Goal: Transaction & Acquisition: Purchase product/service

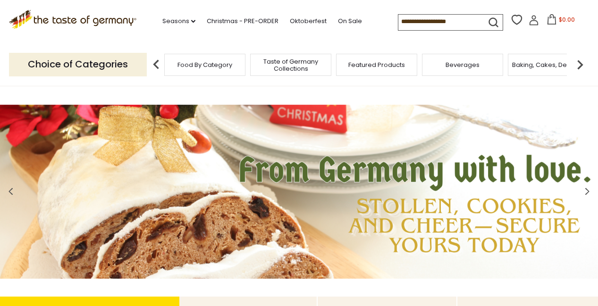
click at [398, 20] on input at bounding box center [438, 21] width 80 height 13
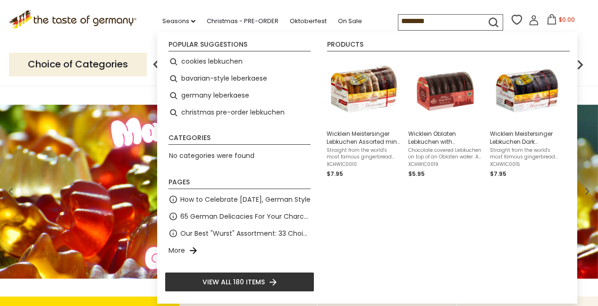
type input "*********"
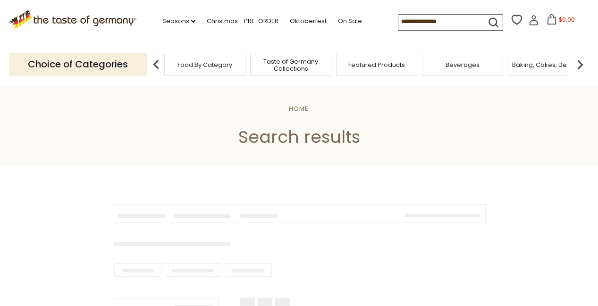
type input "*********"
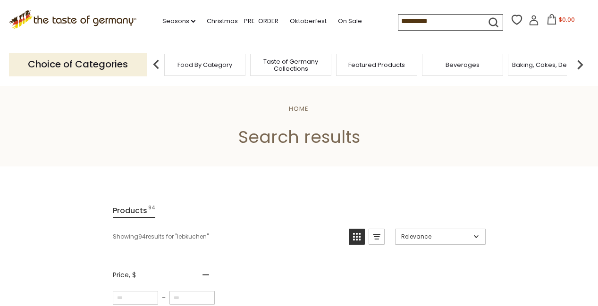
click at [218, 67] on span "Food By Category" at bounding box center [204, 64] width 55 height 7
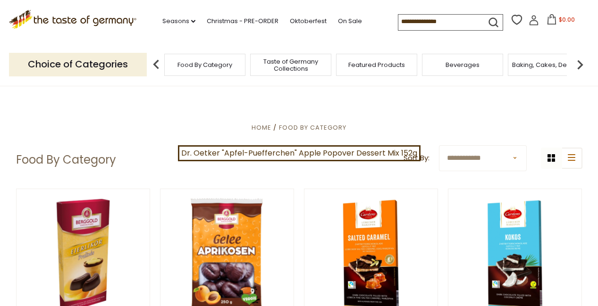
click at [578, 64] on img at bounding box center [579, 64] width 19 height 19
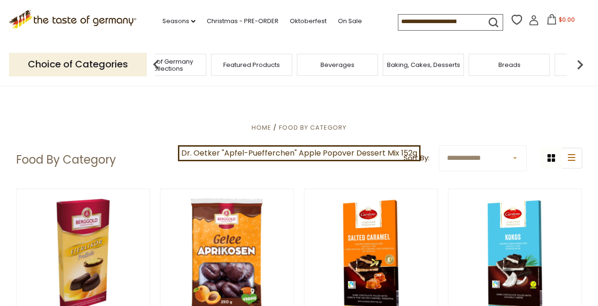
click at [578, 64] on img at bounding box center [579, 64] width 19 height 19
click at [579, 64] on img at bounding box center [579, 64] width 19 height 19
click at [576, 63] on img at bounding box center [579, 64] width 19 height 19
click at [579, 60] on img at bounding box center [579, 64] width 19 height 19
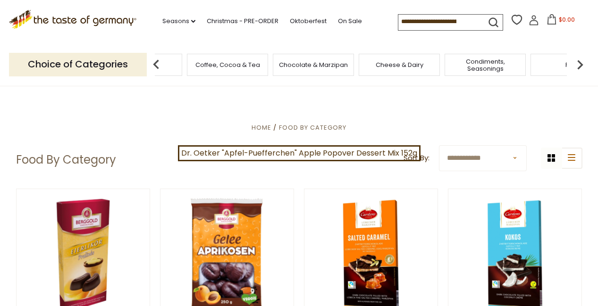
click at [579, 60] on img at bounding box center [579, 64] width 19 height 19
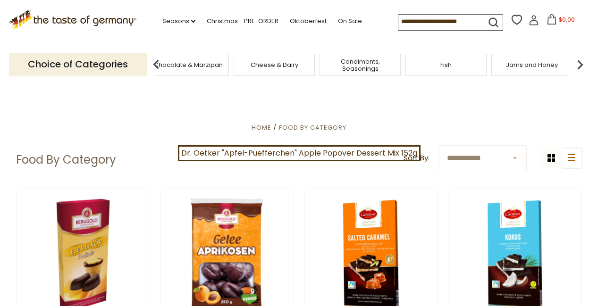
click at [579, 60] on img at bounding box center [579, 64] width 19 height 19
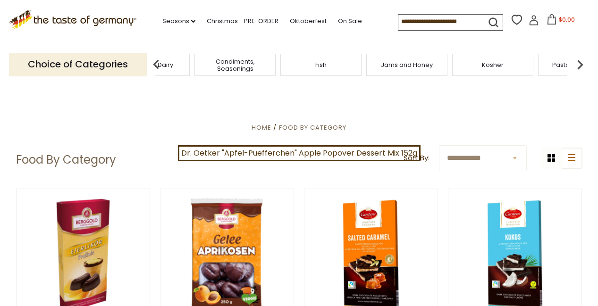
click at [579, 60] on img at bounding box center [579, 64] width 19 height 19
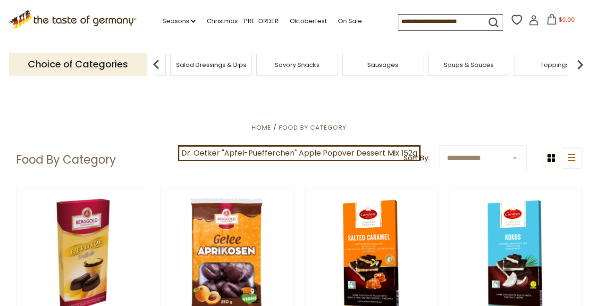
click at [579, 60] on img at bounding box center [579, 64] width 19 height 19
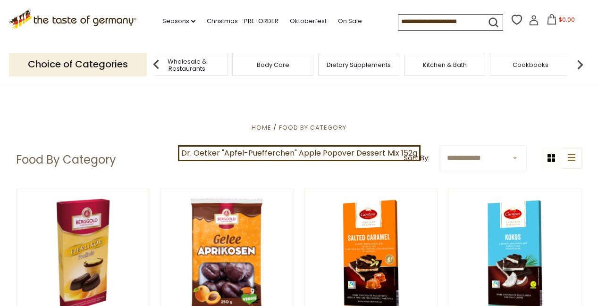
click at [579, 60] on img at bounding box center [579, 64] width 19 height 19
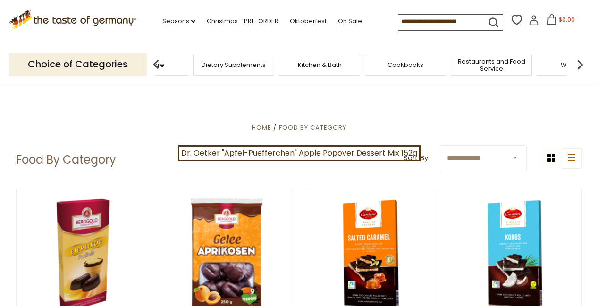
click at [579, 60] on img at bounding box center [579, 64] width 19 height 19
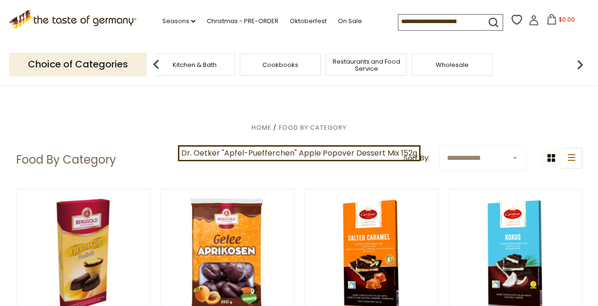
click at [157, 63] on img at bounding box center [156, 64] width 19 height 19
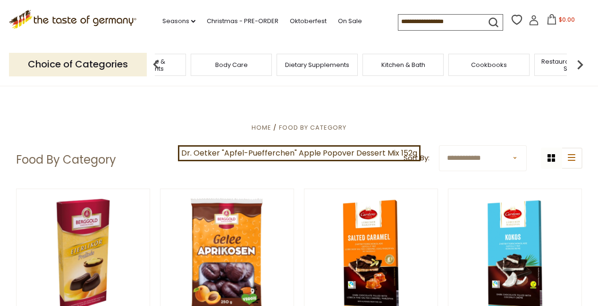
click at [157, 63] on img at bounding box center [156, 64] width 19 height 19
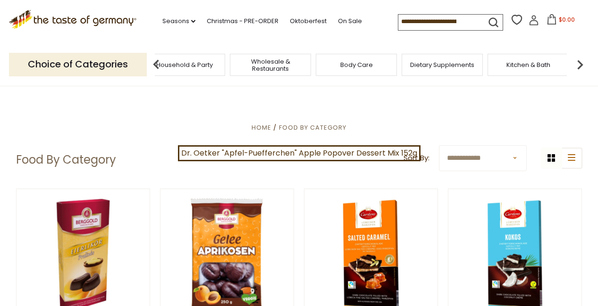
click at [157, 63] on img at bounding box center [156, 64] width 19 height 19
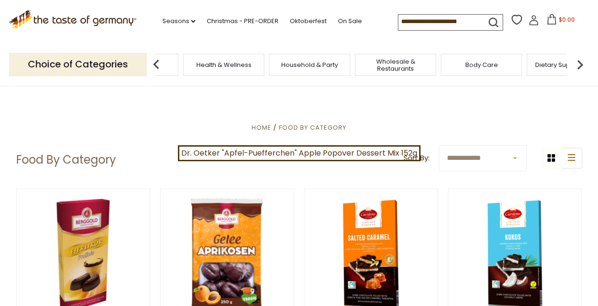
click at [157, 63] on img at bounding box center [156, 64] width 19 height 19
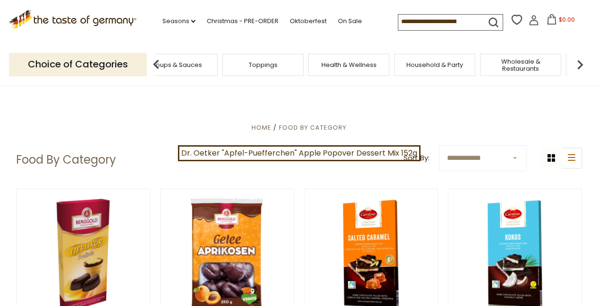
click at [157, 63] on img at bounding box center [156, 64] width 19 height 19
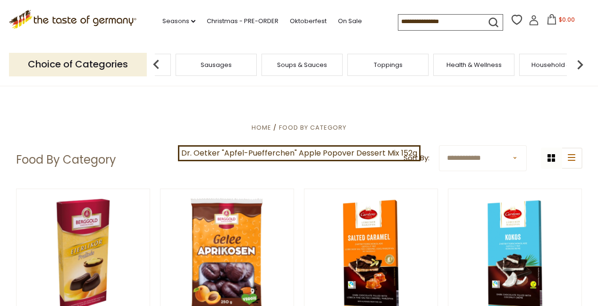
click at [157, 63] on img at bounding box center [156, 64] width 19 height 19
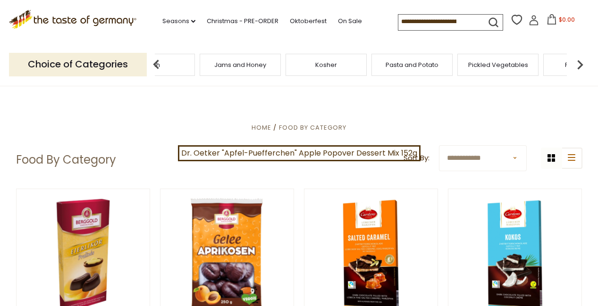
click at [157, 63] on img at bounding box center [156, 64] width 19 height 19
click at [229, 66] on span "Cookies" at bounding box center [231, 64] width 25 height 7
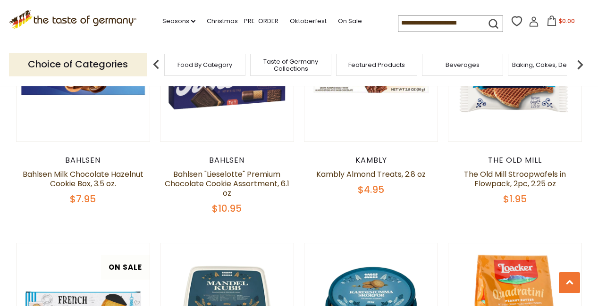
scroll to position [311, 0]
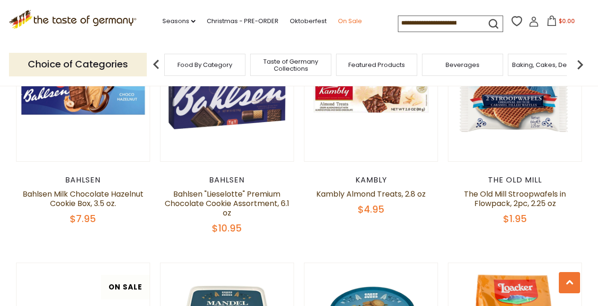
click at [338, 20] on link "On Sale" at bounding box center [350, 21] width 24 height 10
